Goal: Go to known website: Go to known website

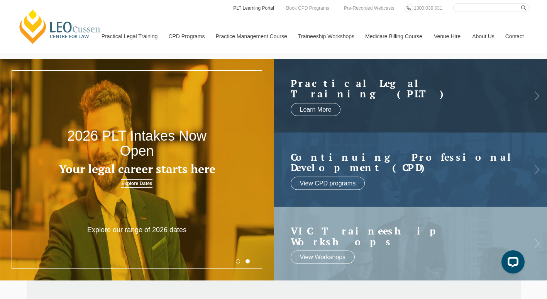
click at [260, 9] on link "PLT Learning Portal" at bounding box center [254, 8] width 42 height 8
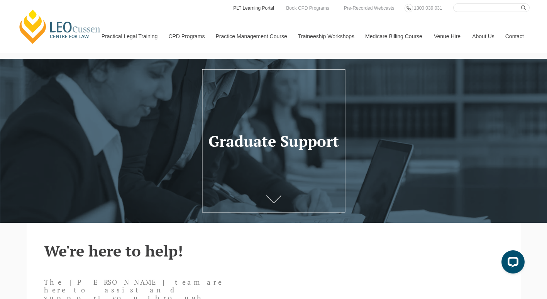
click at [249, 9] on link "PLT Learning Portal" at bounding box center [254, 8] width 42 height 8
